Goal: Transaction & Acquisition: Purchase product/service

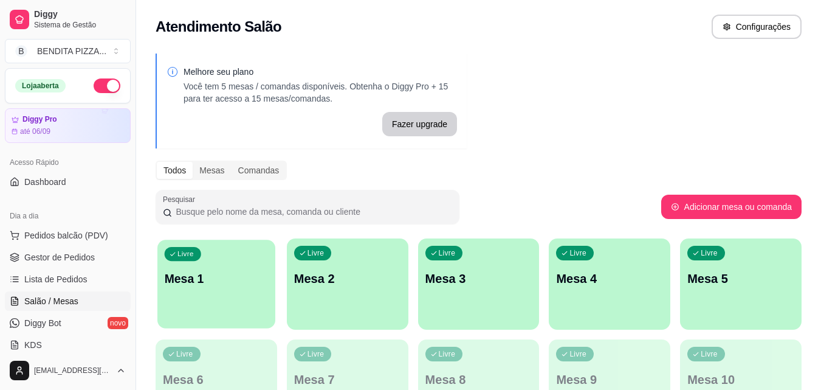
click at [188, 284] on p "Mesa 1" at bounding box center [217, 278] width 104 height 16
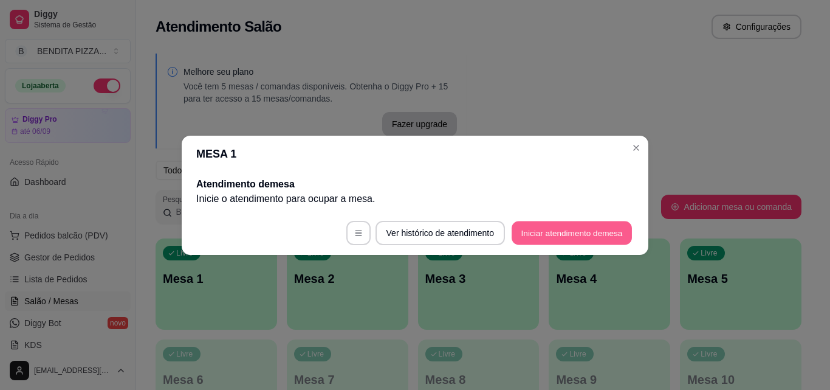
click at [580, 224] on button "Iniciar atendimento de mesa" at bounding box center [572, 233] width 120 height 24
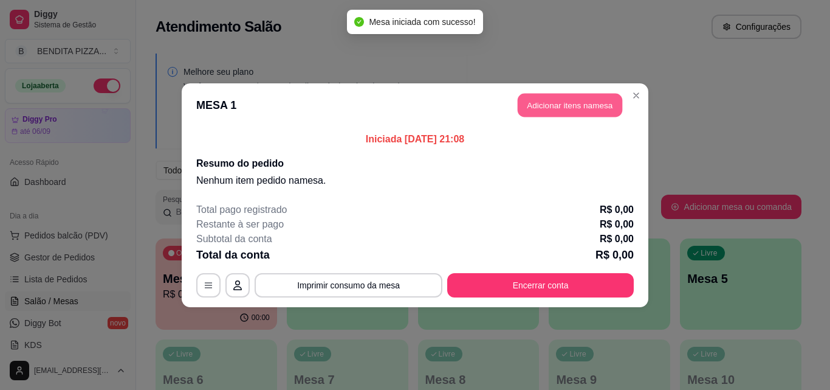
click at [561, 111] on button "Adicionar itens na mesa" at bounding box center [570, 105] width 105 height 24
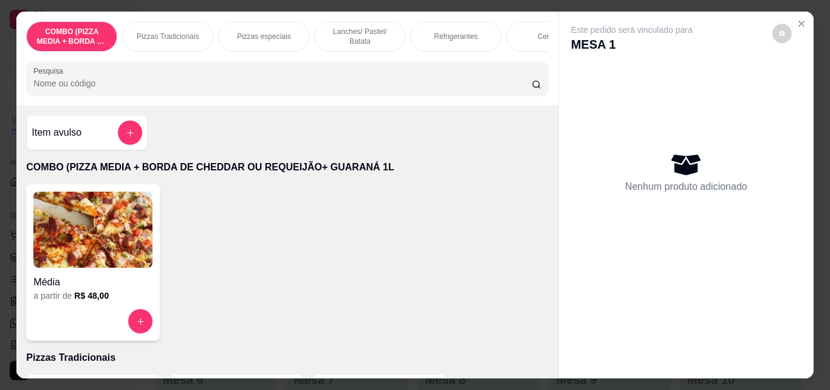
click at [126, 30] on div "Pizzas Tradicionais" at bounding box center [167, 36] width 91 height 30
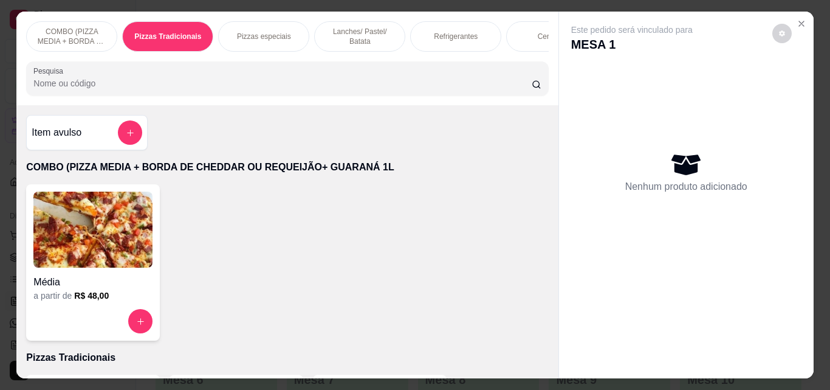
scroll to position [32, 0]
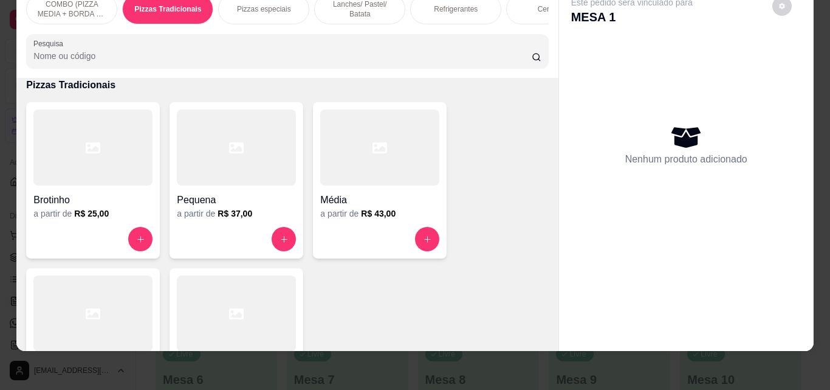
click at [89, 312] on icon at bounding box center [93, 313] width 15 height 11
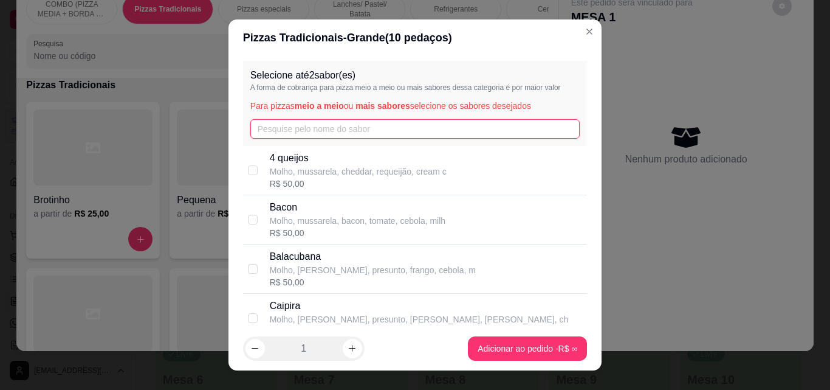
click at [308, 123] on input "text" at bounding box center [415, 128] width 330 height 19
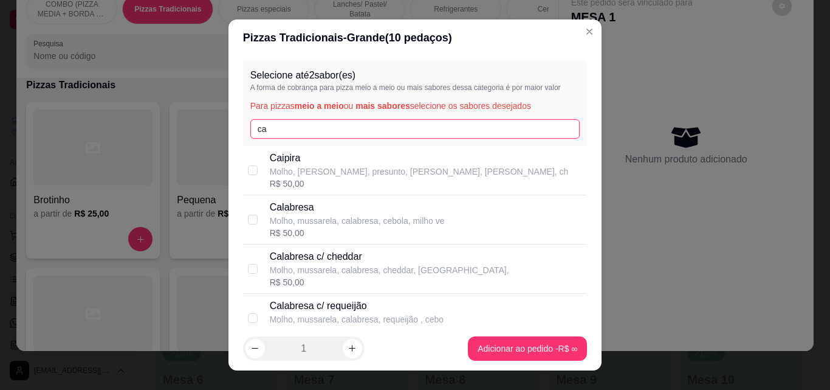
type input "ca"
click at [278, 212] on p "Calabresa" at bounding box center [357, 207] width 175 height 15
checkbox input "true"
click at [289, 126] on input "ca" at bounding box center [415, 128] width 330 height 19
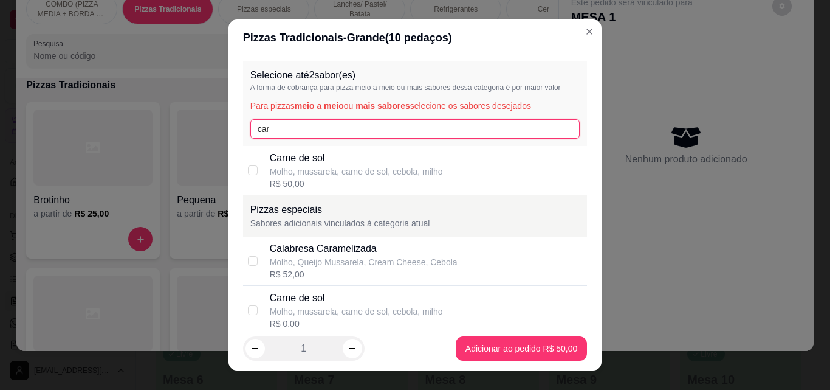
type input "car"
drag, startPoint x: 287, startPoint y: 155, endPoint x: 292, endPoint y: 158, distance: 6.3
click at [291, 154] on p "Carne de sol" at bounding box center [356, 158] width 173 height 15
checkbox input "true"
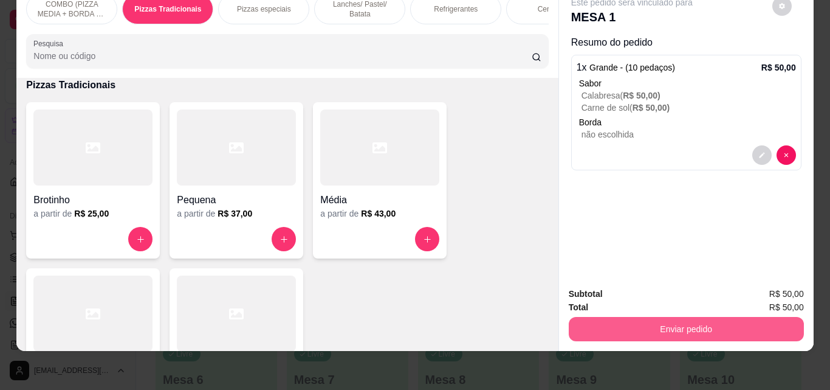
click at [723, 322] on button "Enviar pedido" at bounding box center [686, 329] width 235 height 24
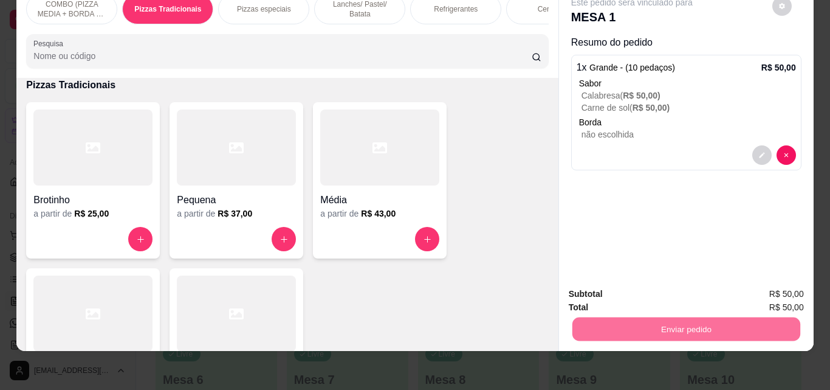
click at [631, 278] on button "Não registrar e enviar pedido" at bounding box center [646, 289] width 126 height 23
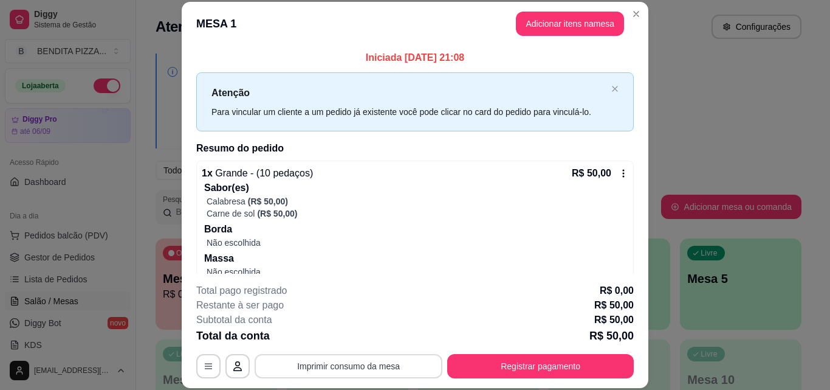
click at [371, 365] on button "Imprimir consumo da mesa" at bounding box center [349, 366] width 188 height 24
